Goal: Find specific page/section: Find specific page/section

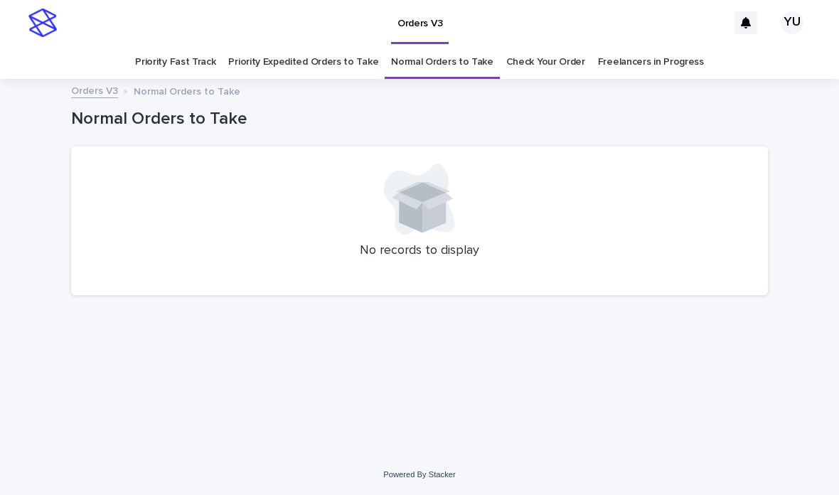
scroll to position [45, 0]
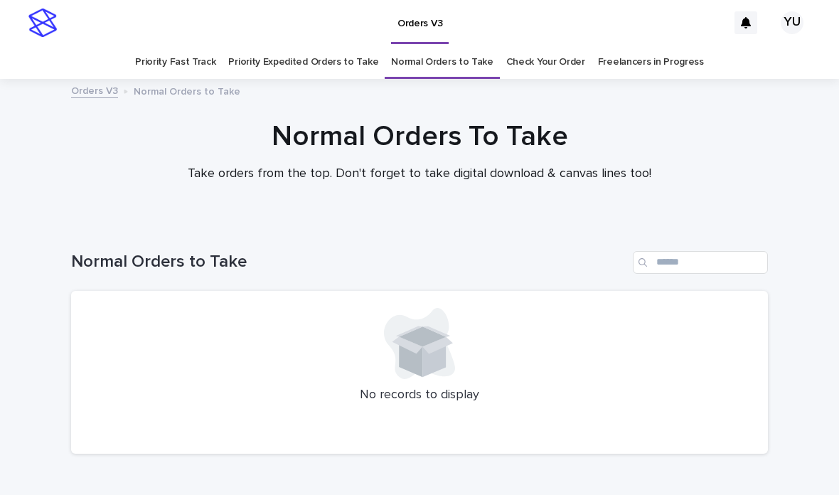
click at [657, 45] on link "Freelancers in Progress" at bounding box center [651, 61] width 106 height 33
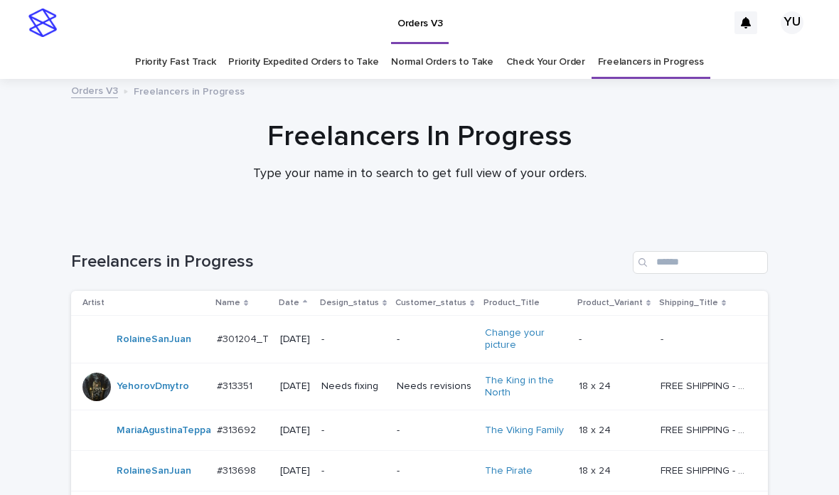
click at [453, 45] on link "Normal Orders to Take" at bounding box center [442, 61] width 102 height 33
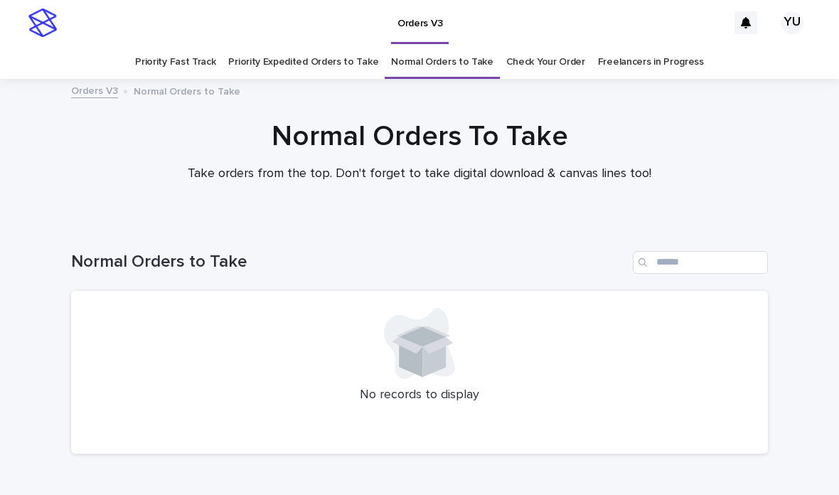
click at [263, 45] on link "Priority Expedited Orders to Take" at bounding box center [303, 61] width 150 height 33
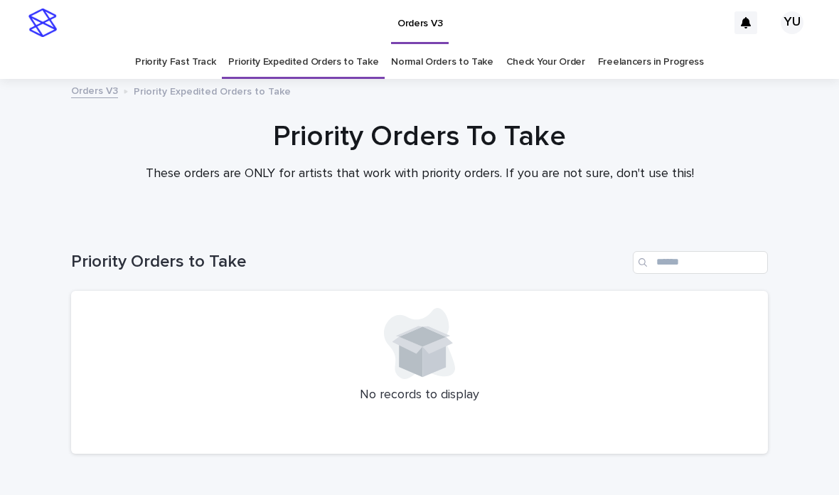
click at [182, 45] on link "Priority Fast Track" at bounding box center [175, 61] width 80 height 33
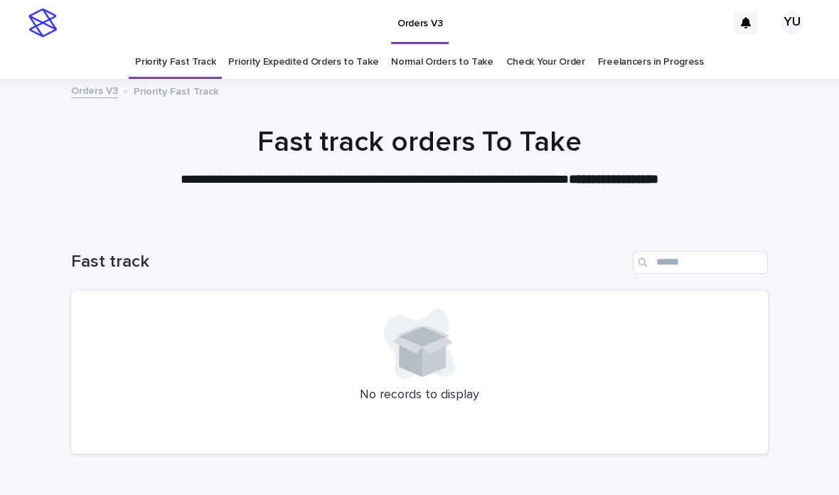
click at [402, 45] on link "Normal Orders to Take" at bounding box center [442, 61] width 102 height 33
